Goal: Task Accomplishment & Management: Manage account settings

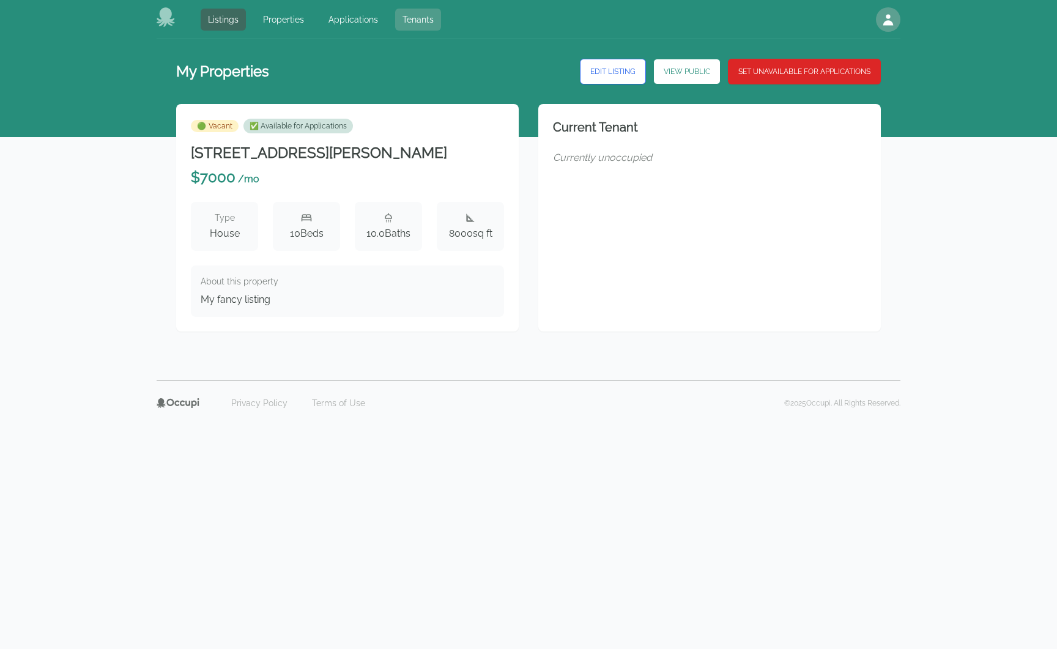
click at [405, 15] on link "Tenants" at bounding box center [418, 20] width 46 height 22
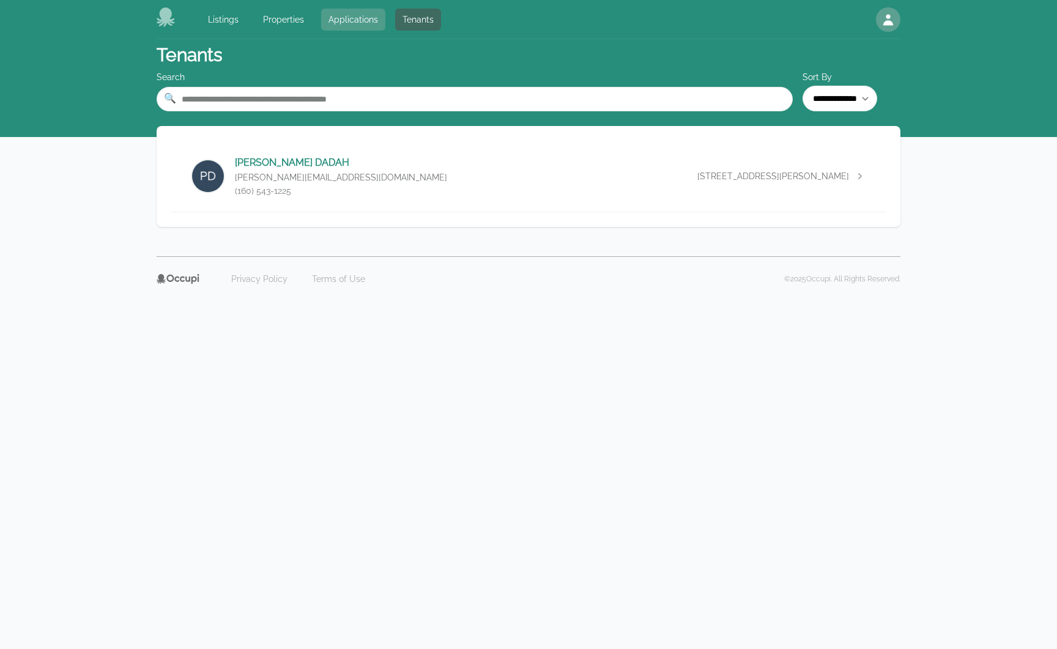
click at [363, 20] on link "Applications" at bounding box center [353, 20] width 64 height 22
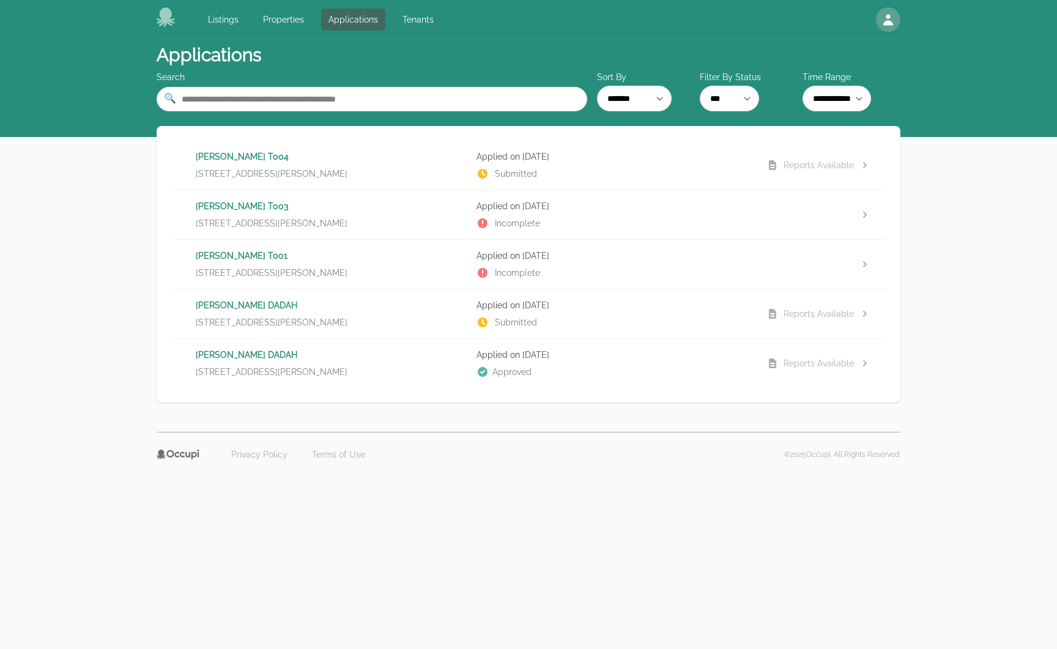
click at [415, 169] on p "[STREET_ADDRESS][PERSON_NAME]" at bounding box center [331, 174] width 271 height 12
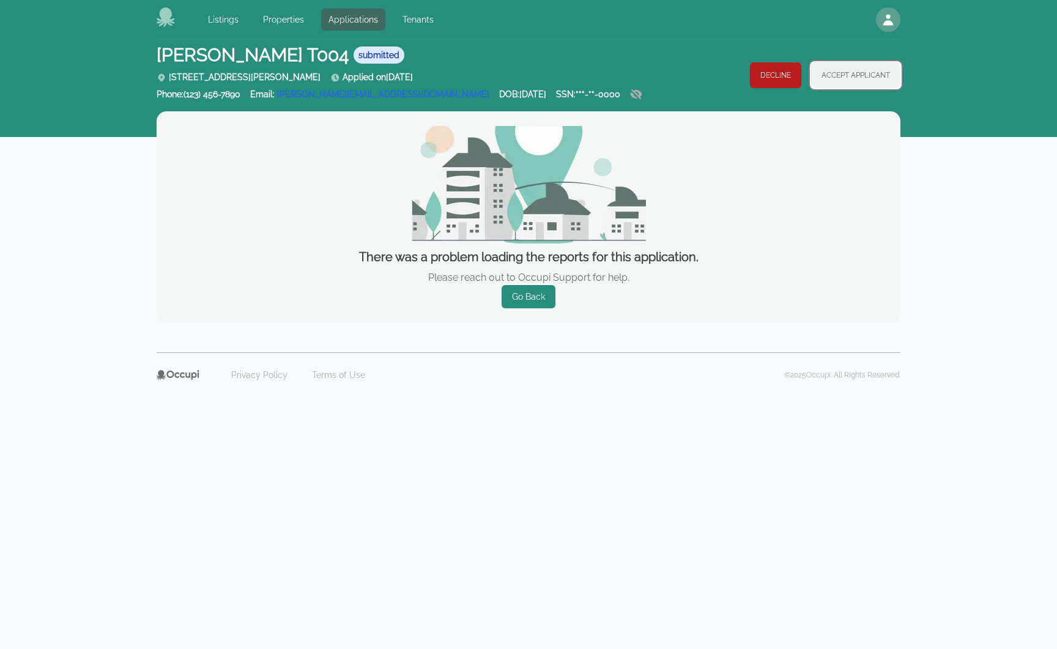
click at [844, 76] on button "Accept Applicant" at bounding box center [855, 75] width 89 height 26
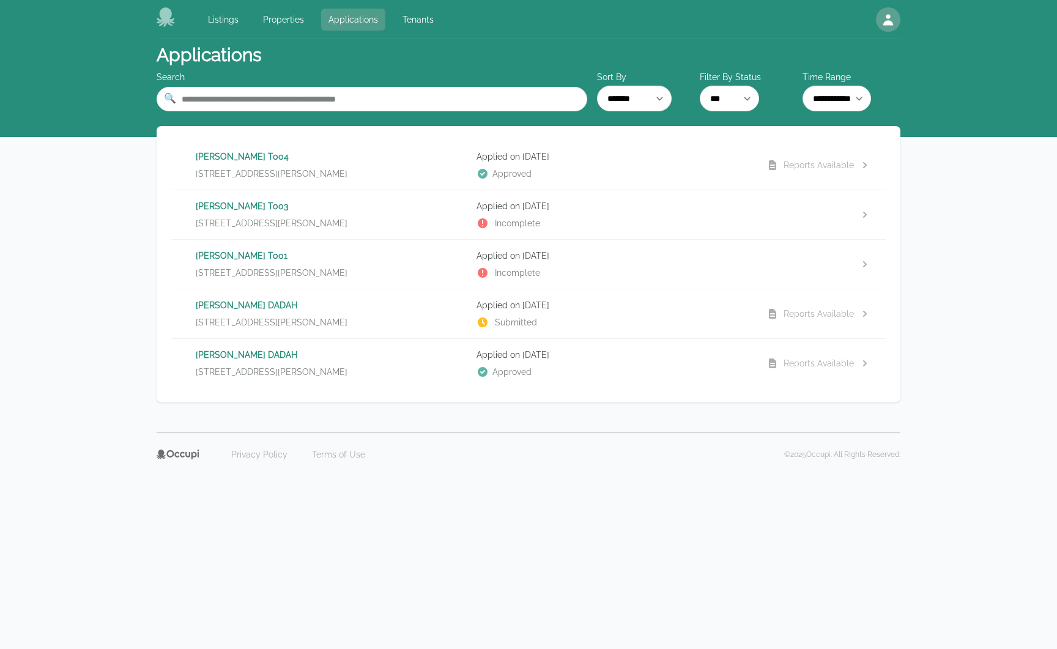
click at [347, 20] on link "Applications" at bounding box center [353, 20] width 64 height 22
click at [286, 17] on link "Properties" at bounding box center [284, 20] width 56 height 22
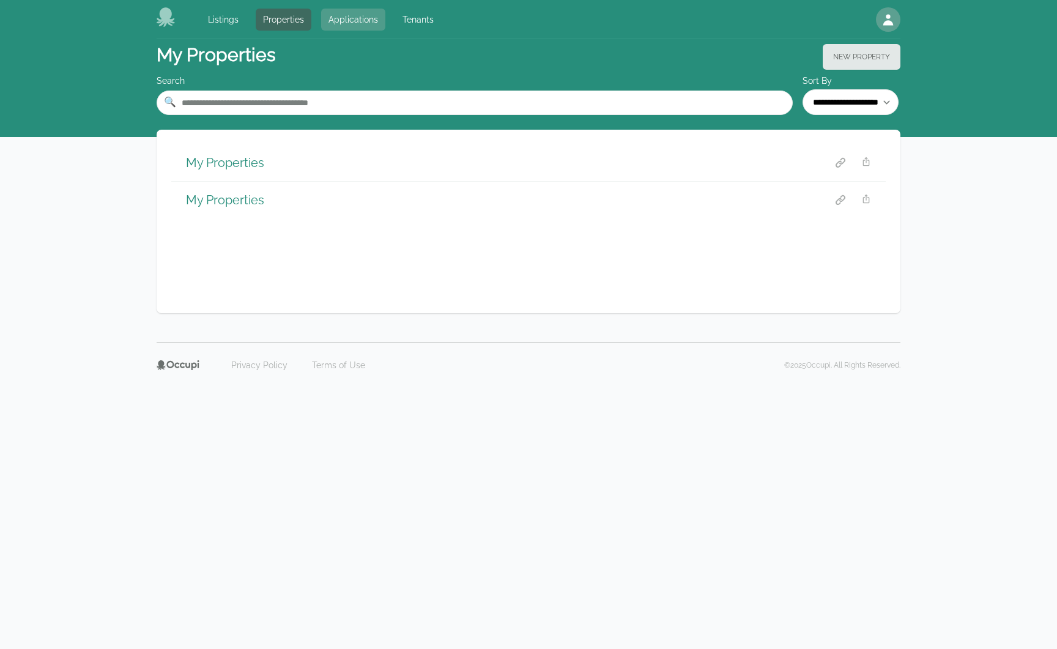
click at [343, 16] on link "Applications" at bounding box center [353, 20] width 64 height 22
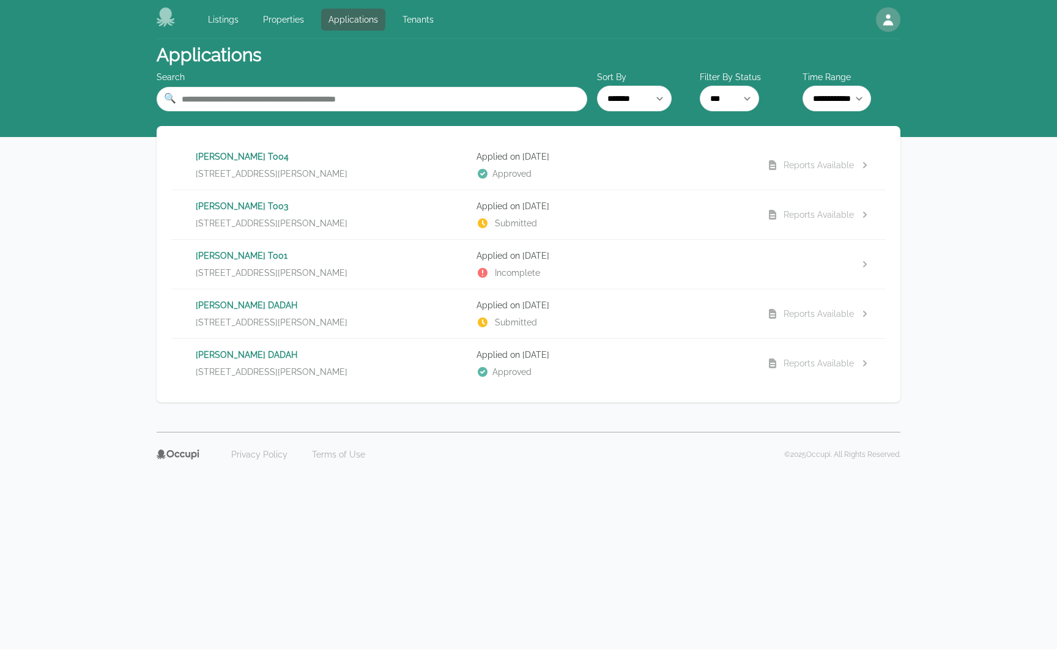
click at [538, 225] on p "Submitted" at bounding box center [612, 223] width 271 height 12
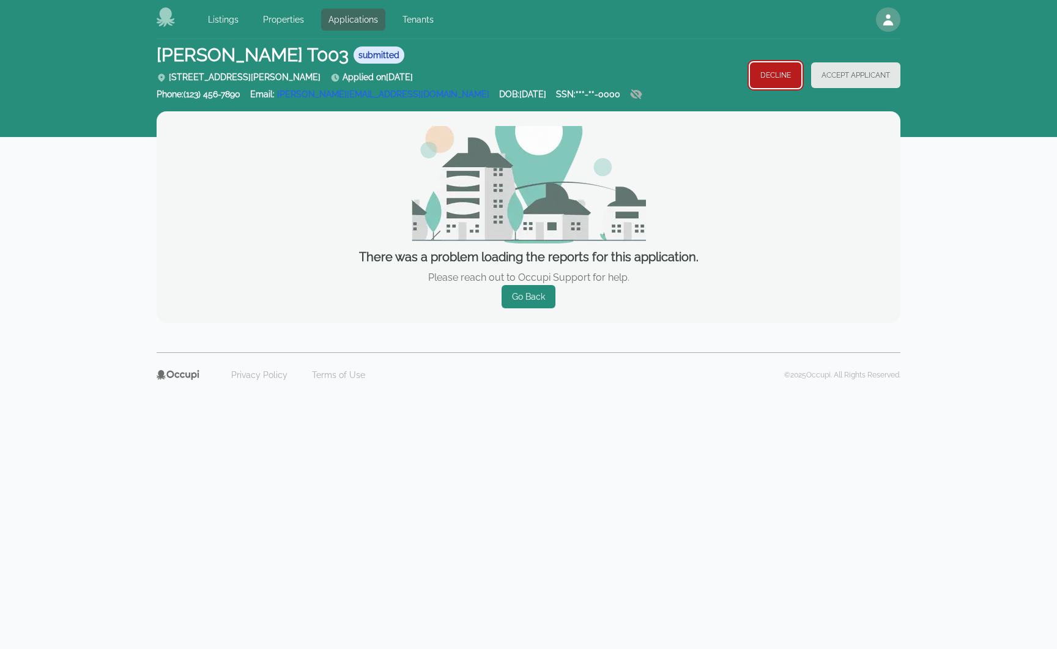
click at [778, 83] on button "Decline" at bounding box center [775, 75] width 51 height 26
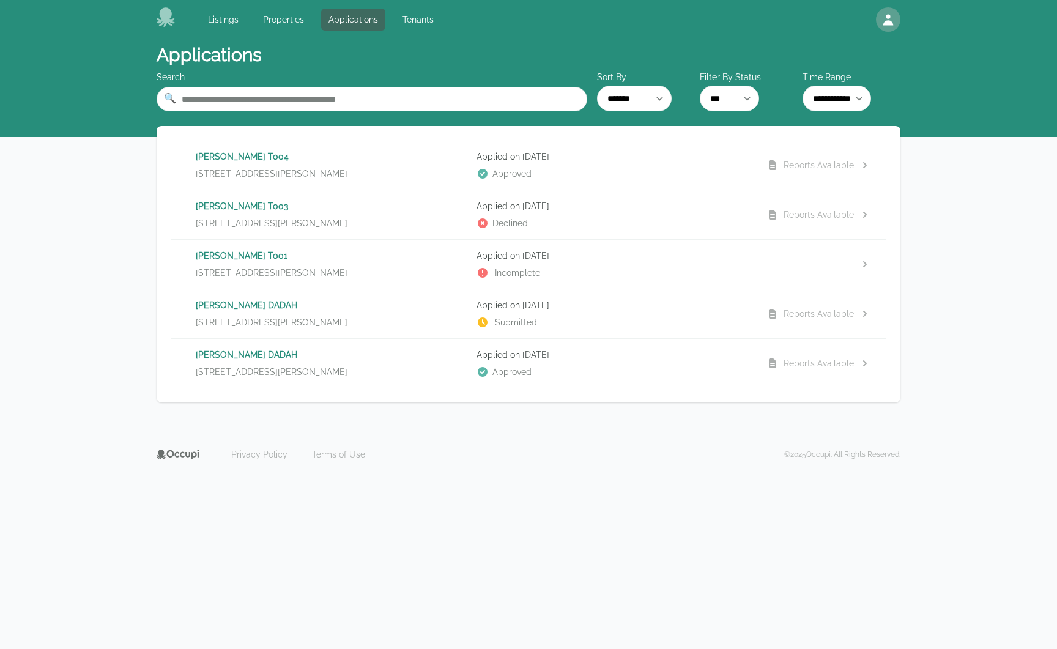
click at [374, 360] on p "[PERSON_NAME]" at bounding box center [331, 355] width 271 height 12
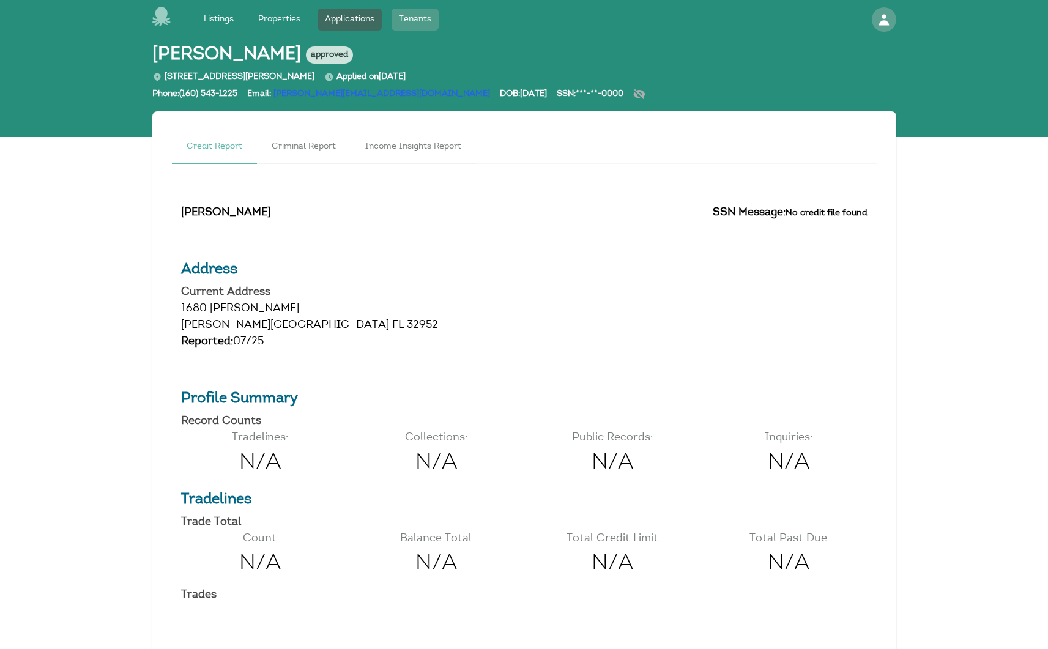
click at [421, 20] on link "Tenants" at bounding box center [415, 20] width 47 height 22
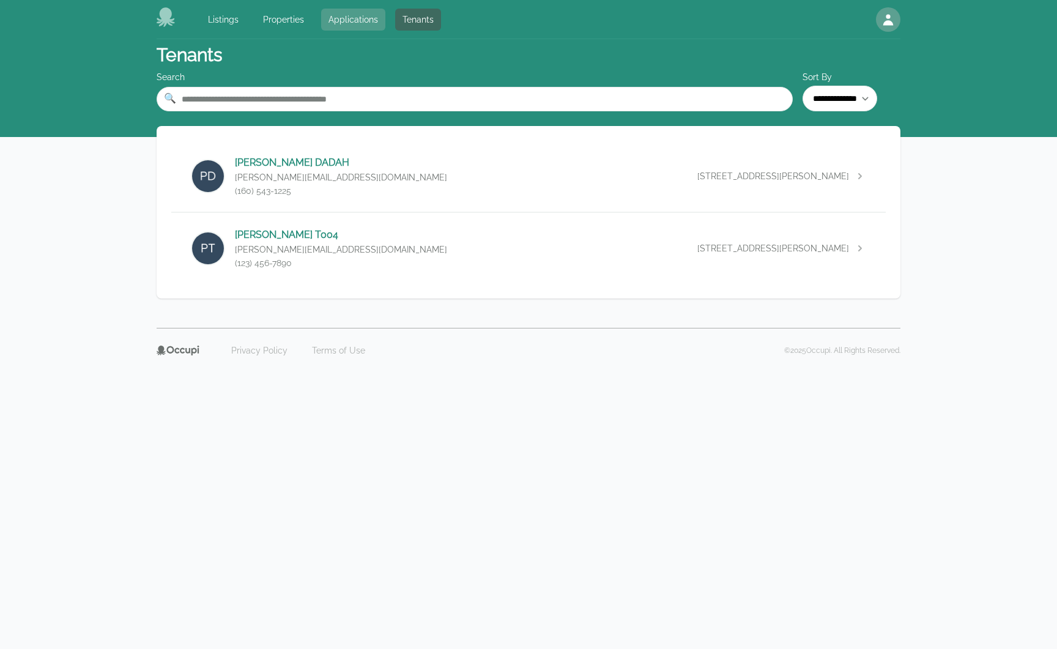
click at [355, 23] on link "Applications" at bounding box center [353, 20] width 64 height 22
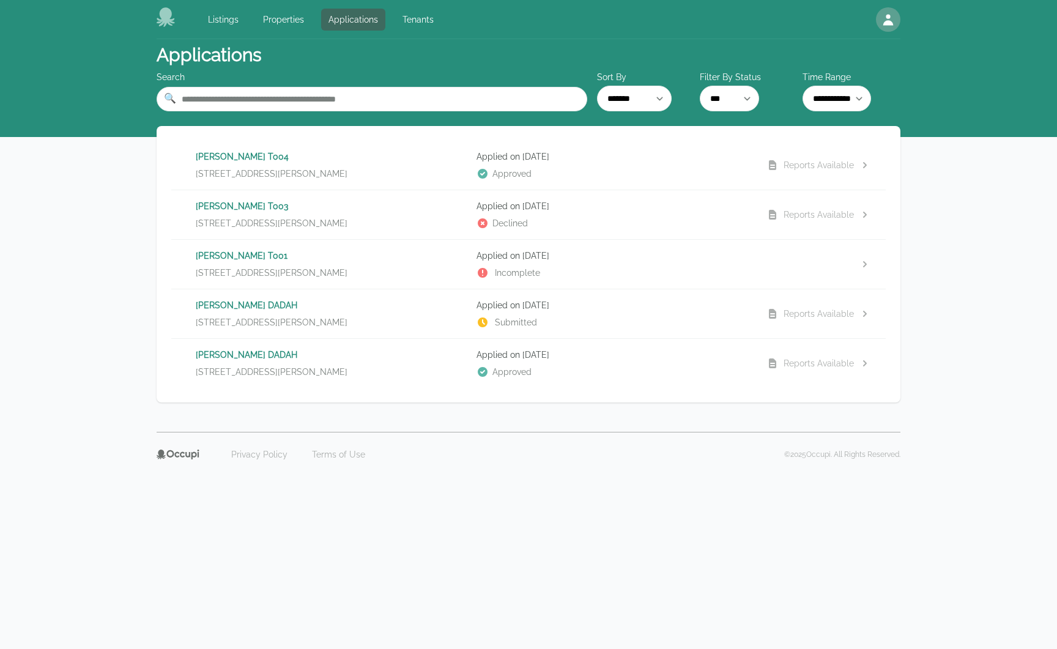
click at [323, 311] on div "[PERSON_NAME] [STREET_ADDRESS][PERSON_NAME]" at bounding box center [331, 313] width 271 height 29
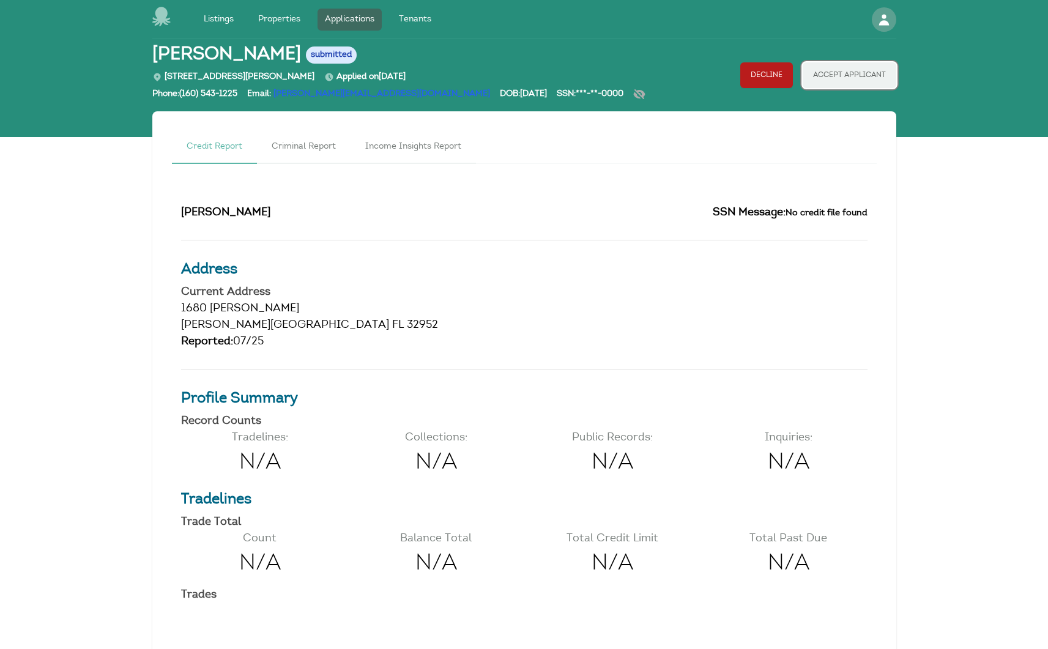
click at [828, 73] on button "Accept Applicant" at bounding box center [850, 75] width 94 height 26
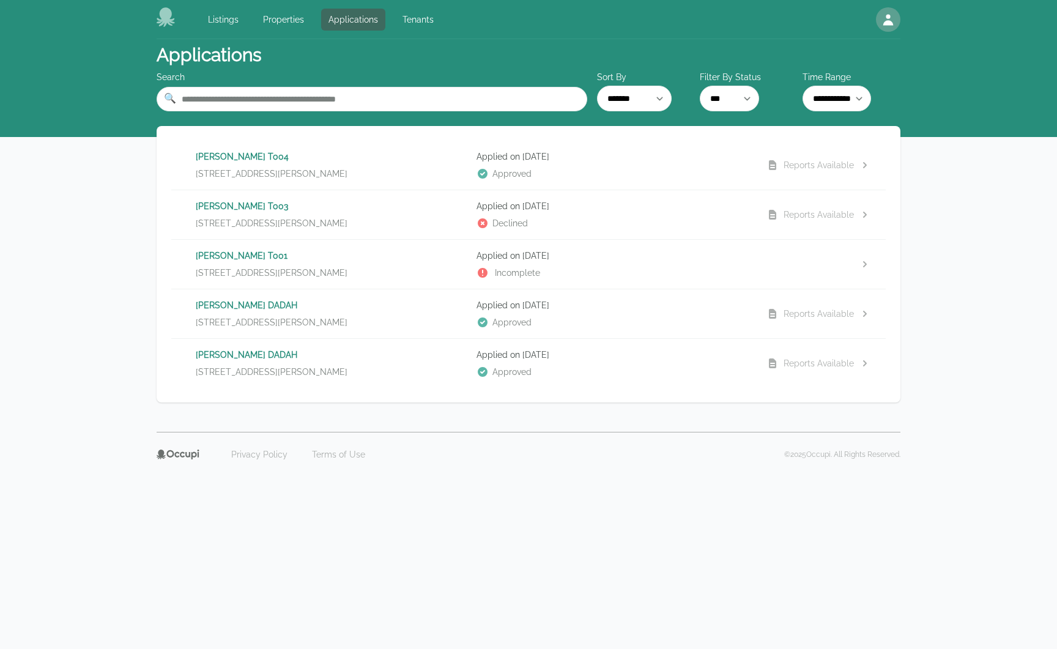
click at [429, 305] on p "[PERSON_NAME]" at bounding box center [331, 305] width 271 height 12
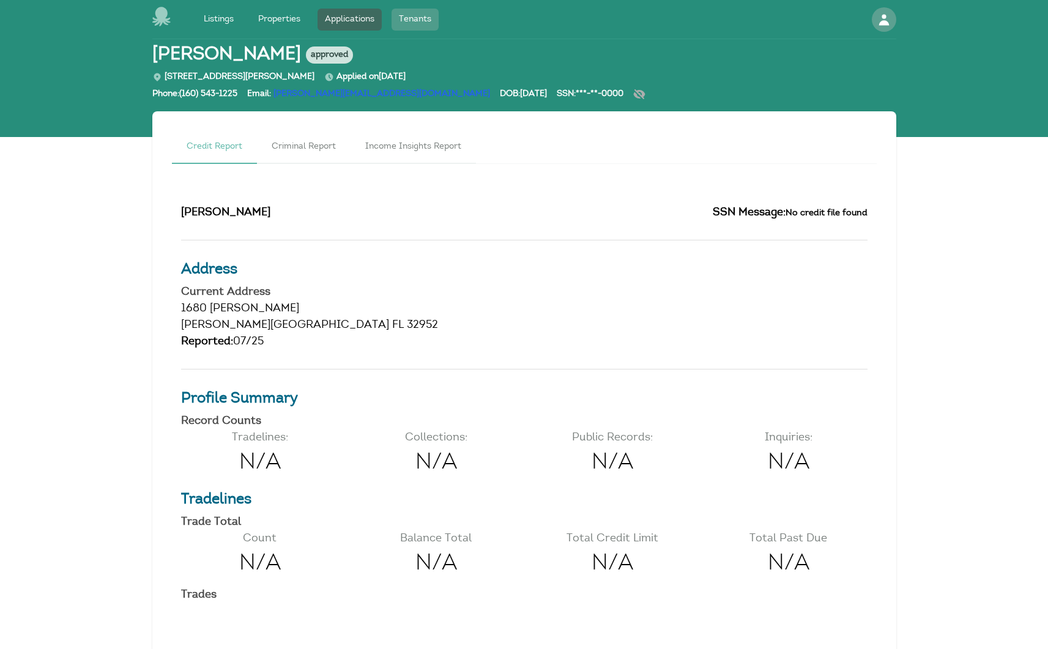
click at [415, 18] on link "Tenants" at bounding box center [415, 20] width 47 height 22
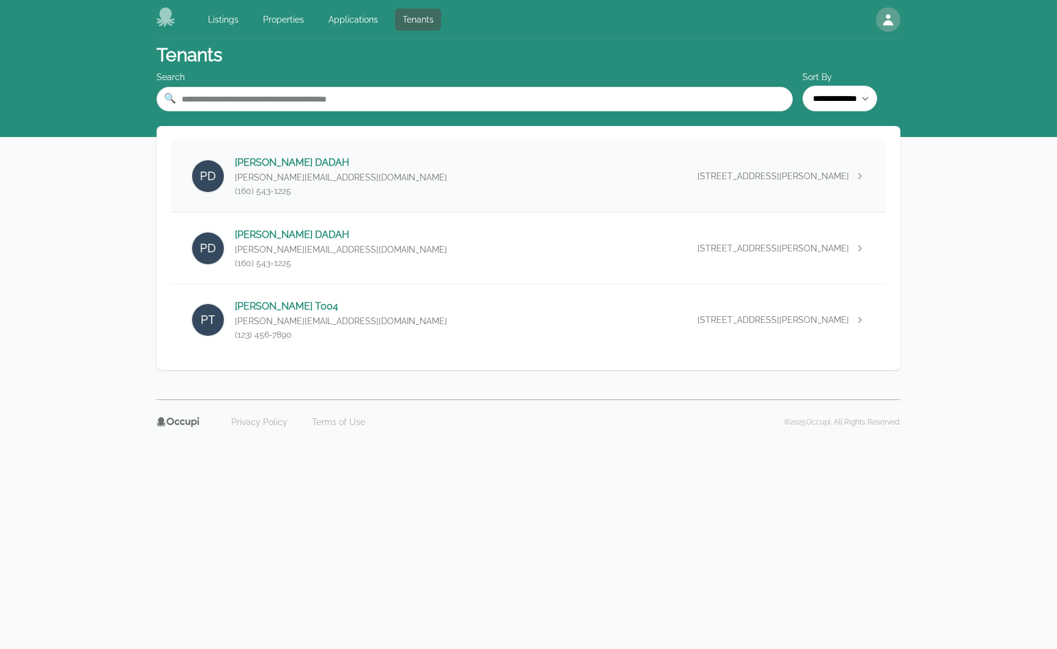
click at [623, 189] on div "[PERSON_NAME] [PERSON_NAME][EMAIL_ADDRESS][DOMAIN_NAME] (160) 543-[GEOGRAPHIC_D…" at bounding box center [528, 176] width 715 height 71
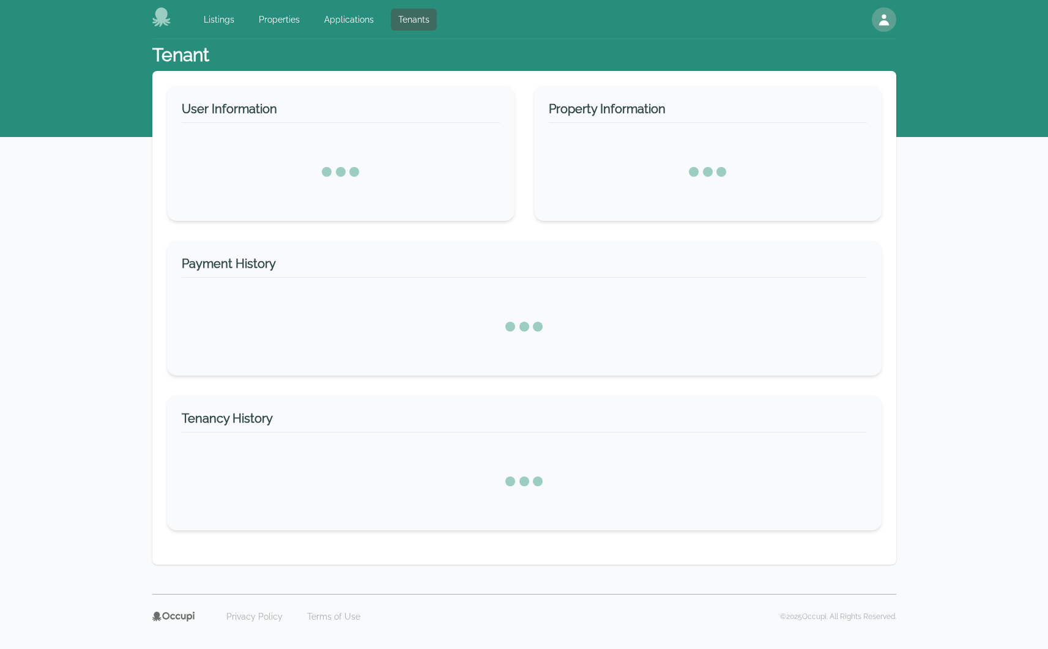
select select "*"
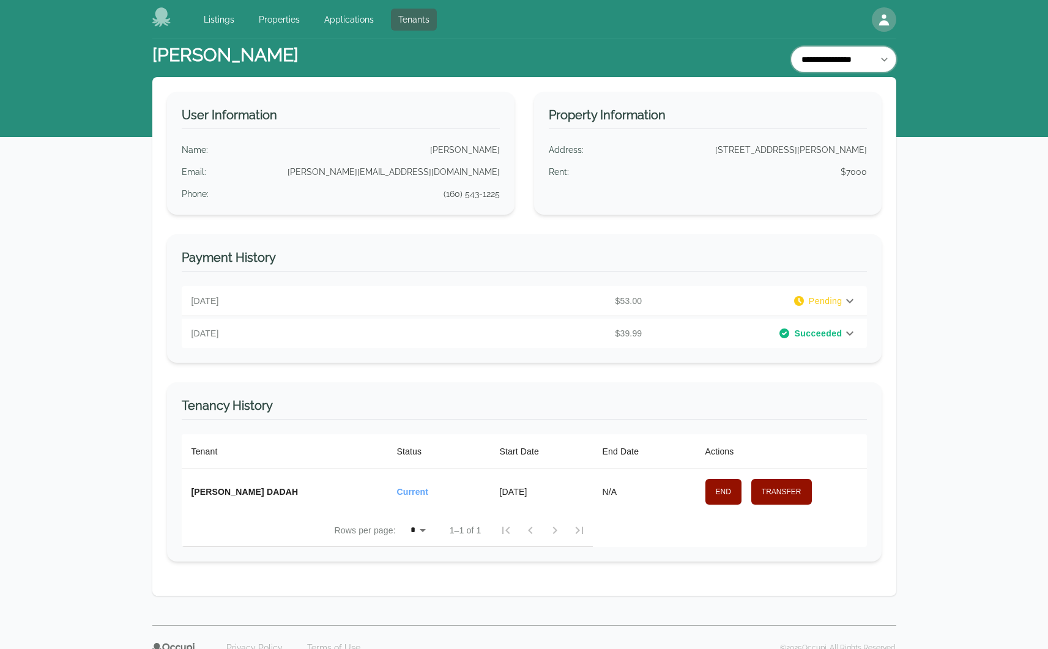
click at [850, 57] on select "**********" at bounding box center [843, 59] width 105 height 26
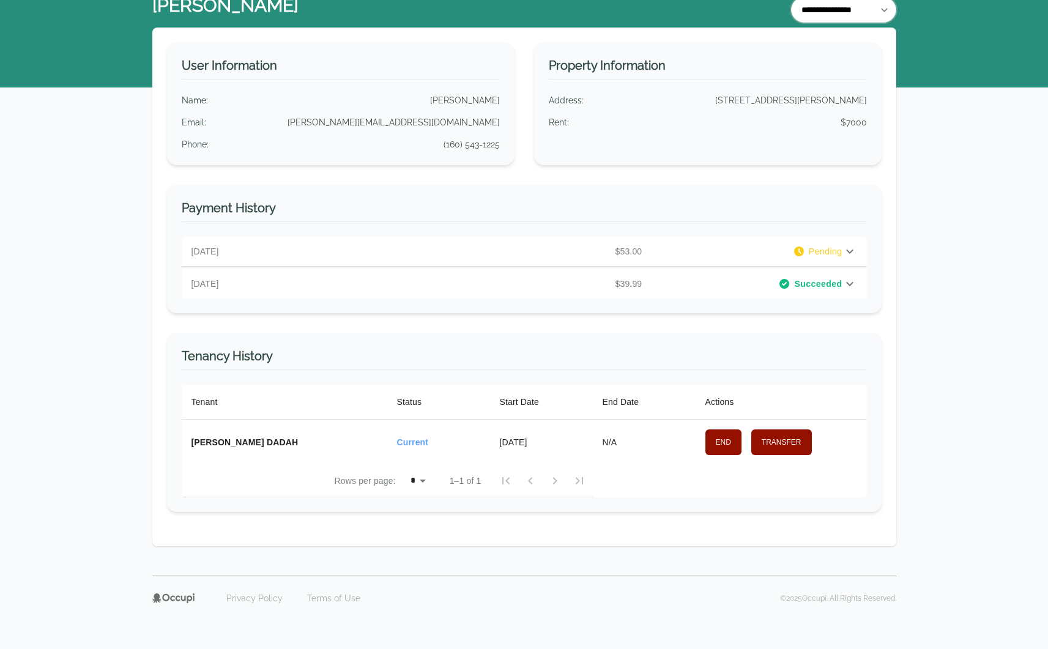
scroll to position [50, 0]
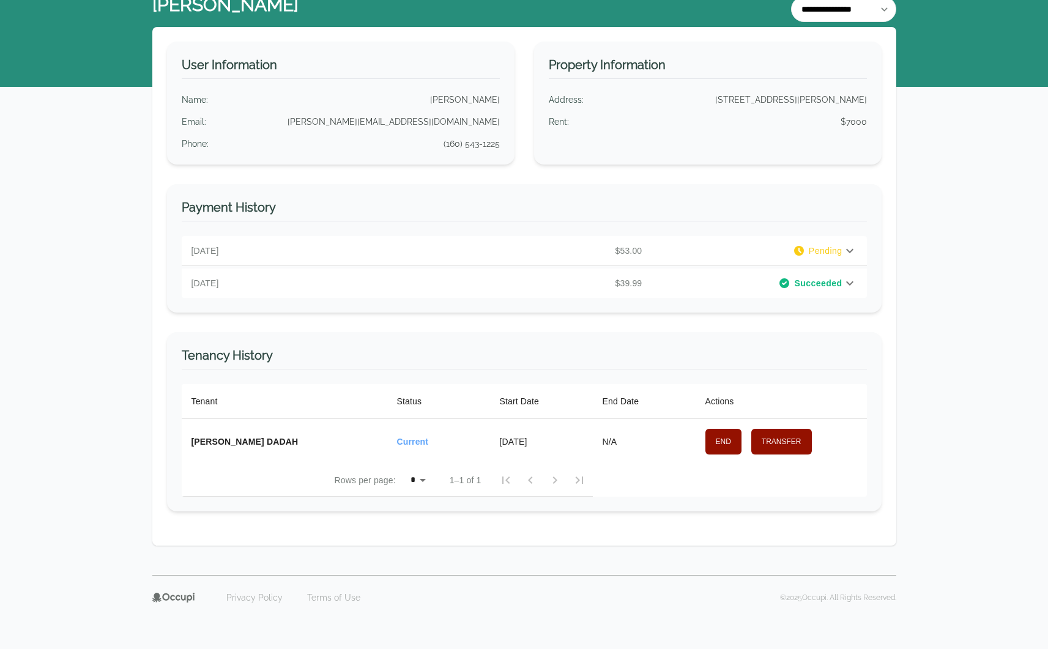
click at [533, 441] on th "[DATE]" at bounding box center [541, 441] width 103 height 45
click at [424, 438] on span "Current" at bounding box center [413, 442] width 32 height 10
click at [720, 442] on button "End" at bounding box center [723, 442] width 36 height 26
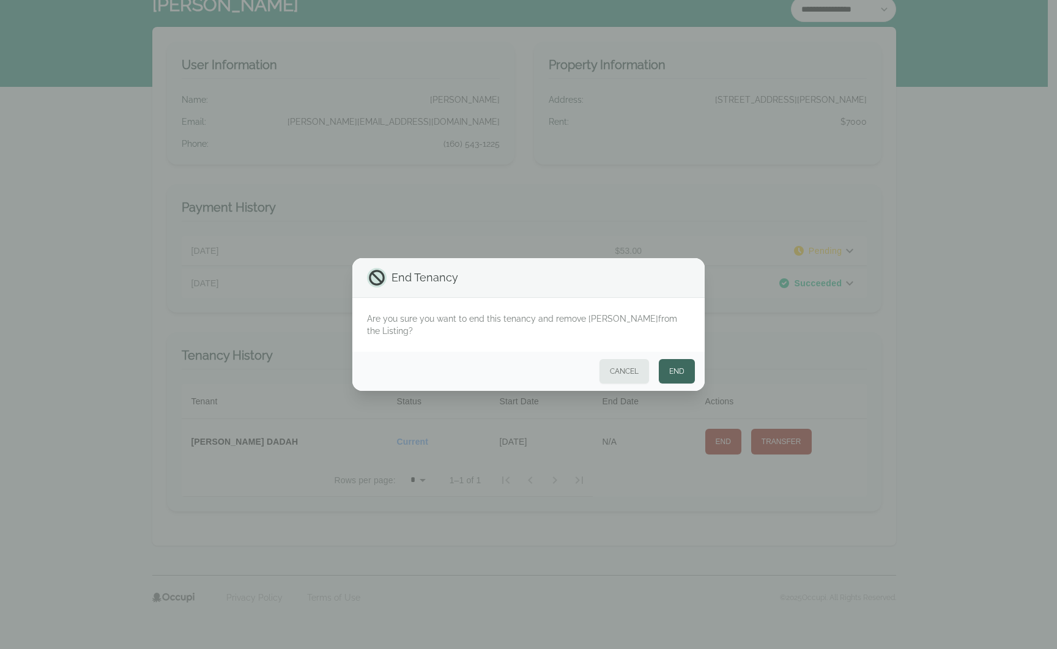
click at [681, 366] on button "End" at bounding box center [677, 371] width 36 height 24
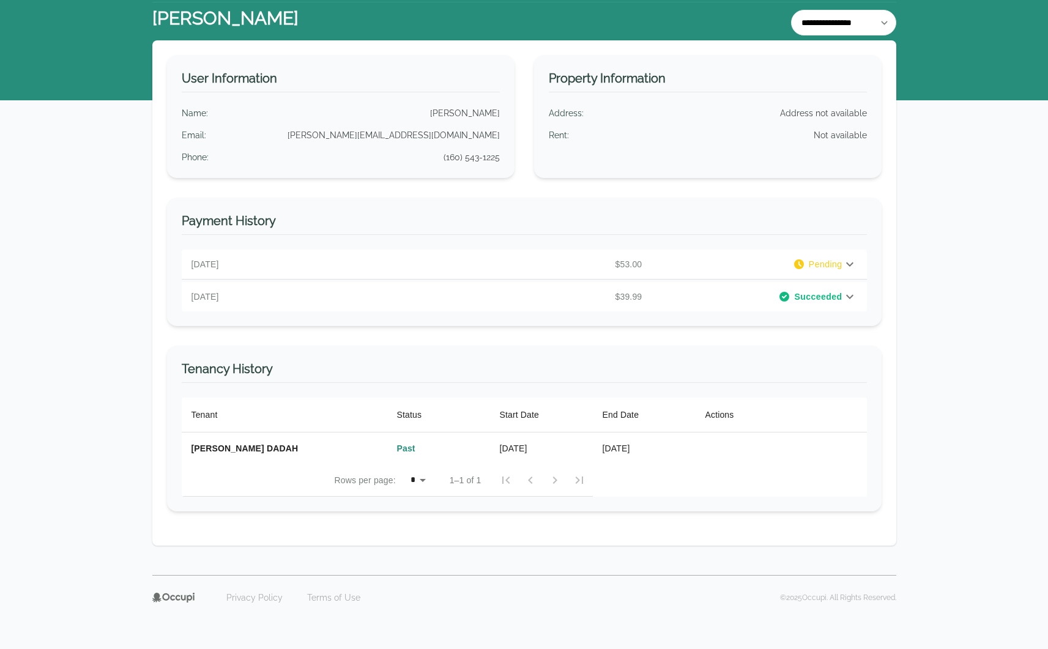
scroll to position [37, 0]
